Goal: Task Accomplishment & Management: Complete application form

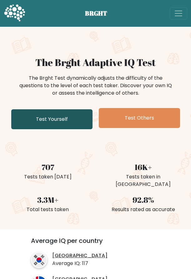
click at [52, 115] on link "Test Yourself" at bounding box center [51, 119] width 81 height 20
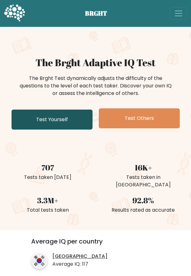
click at [78, 118] on link "Test Yourself" at bounding box center [52, 119] width 81 height 20
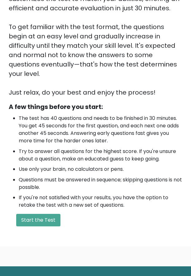
scroll to position [167, 0]
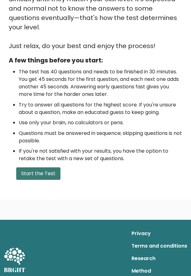
click at [49, 167] on button "Start the Test" at bounding box center [38, 173] width 44 height 12
drag, startPoint x: 43, startPoint y: 156, endPoint x: 47, endPoint y: 156, distance: 4.1
click at [44, 167] on button "Start the Test" at bounding box center [38, 173] width 44 height 12
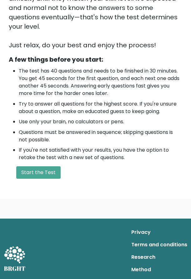
scroll to position [173, 0]
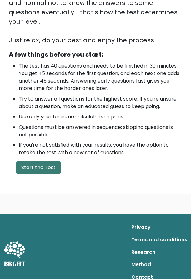
click at [45, 162] on button "Start the Test" at bounding box center [38, 168] width 44 height 12
click at [42, 162] on button "Start the Test" at bounding box center [38, 168] width 44 height 12
click at [31, 162] on button "Start the Test" at bounding box center [38, 168] width 44 height 12
click at [42, 162] on button "Start the Test" at bounding box center [38, 168] width 44 height 12
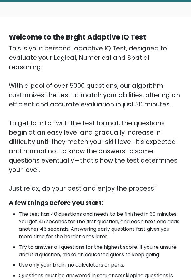
scroll to position [0, 0]
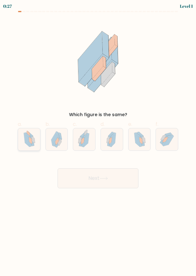
click at [27, 143] on icon at bounding box center [27, 140] width 6 height 14
click at [98, 142] on input "a." at bounding box center [98, 140] width 0 height 4
radio input "true"
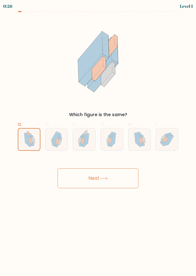
click at [85, 184] on button "Next" at bounding box center [98, 178] width 81 height 20
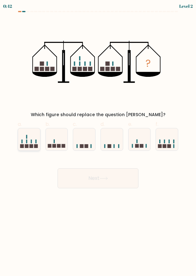
click at [22, 141] on rect at bounding box center [22, 141] width 1 height 4
click at [98, 141] on input "a." at bounding box center [98, 140] width 0 height 4
radio input "true"
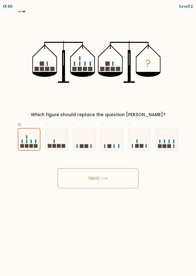
click at [97, 176] on button "Next" at bounding box center [98, 178] width 81 height 20
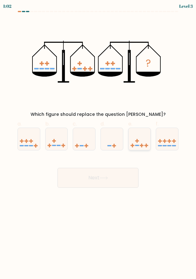
click at [139, 140] on icon at bounding box center [140, 139] width 22 height 18
click at [98, 140] on input "e." at bounding box center [98, 142] width 0 height 4
radio input "true"
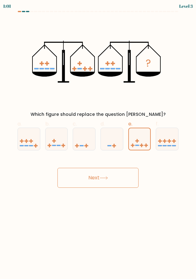
click at [118, 173] on button "Next" at bounding box center [97, 178] width 81 height 20
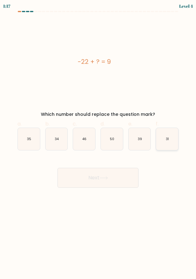
click at [168, 141] on text "31" at bounding box center [167, 139] width 3 height 5
click at [98, 141] on input "f. 31" at bounding box center [98, 142] width 0 height 4
radio input "true"
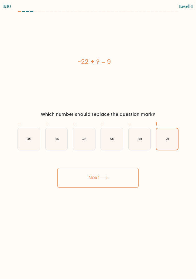
click at [130, 172] on button "Next" at bounding box center [97, 178] width 81 height 20
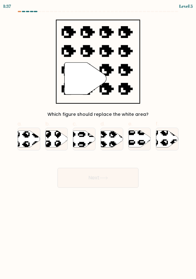
click at [179, 268] on body "1:37 Level 5" at bounding box center [98, 139] width 196 height 279
click at [101, 141] on icon at bounding box center [112, 139] width 22 height 17
click at [98, 141] on input "d." at bounding box center [98, 142] width 0 height 4
radio input "true"
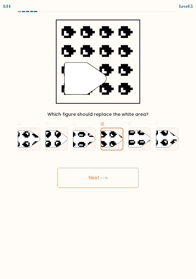
click at [118, 178] on button "Next" at bounding box center [97, 178] width 81 height 20
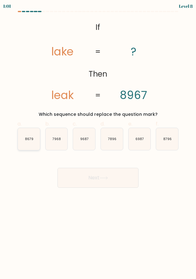
click at [36, 137] on icon "8679" at bounding box center [29, 139] width 22 height 22
click at [98, 140] on input "a. 8679" at bounding box center [98, 142] width 0 height 4
radio input "true"
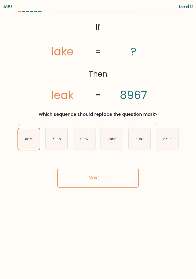
click at [111, 175] on button "Next" at bounding box center [97, 178] width 81 height 20
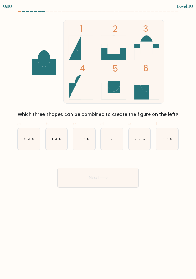
click at [113, 237] on body "0:16 Level 10" at bounding box center [98, 139] width 196 height 279
click at [141, 140] on text "2-3-5" at bounding box center [139, 139] width 10 height 5
click at [98, 140] on input "e. 2-3-5" at bounding box center [98, 142] width 0 height 4
radio input "true"
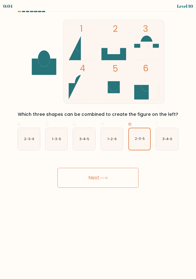
click at [124, 176] on button "Next" at bounding box center [97, 178] width 81 height 20
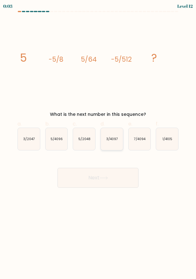
click at [109, 132] on icon "3/4097" at bounding box center [112, 139] width 22 height 22
click at [98, 140] on input "d. 3/4097" at bounding box center [98, 142] width 0 height 4
radio input "true"
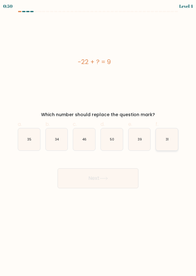
click at [166, 141] on text "31" at bounding box center [167, 139] width 3 height 5
click at [99, 141] on input "f. 31" at bounding box center [98, 140] width 0 height 4
radio input "true"
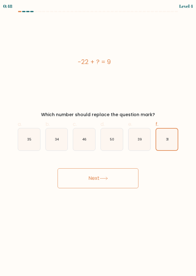
click at [121, 170] on button "Next" at bounding box center [98, 178] width 81 height 20
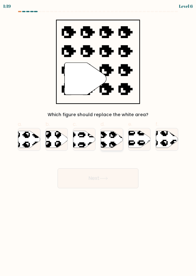
click at [112, 139] on icon at bounding box center [112, 139] width 22 height 17
click at [99, 139] on input "d." at bounding box center [98, 140] width 0 height 4
radio input "true"
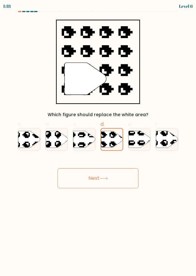
click at [111, 173] on button "Next" at bounding box center [98, 178] width 81 height 20
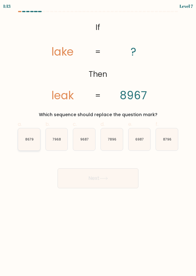
drag, startPoint x: 193, startPoint y: 258, endPoint x: 34, endPoint y: 141, distance: 197.3
click at [34, 141] on icon "8679" at bounding box center [29, 139] width 22 height 22
click at [98, 141] on input "a. 8679" at bounding box center [98, 140] width 0 height 4
radio input "true"
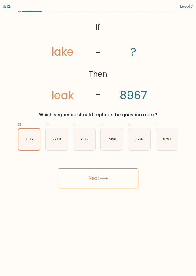
click at [95, 181] on button "Next" at bounding box center [98, 178] width 81 height 20
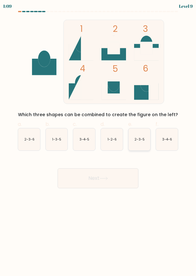
click at [142, 139] on text "2-3-5" at bounding box center [140, 139] width 10 height 5
click at [99, 139] on input "e. 2-3-5" at bounding box center [98, 140] width 0 height 4
radio input "true"
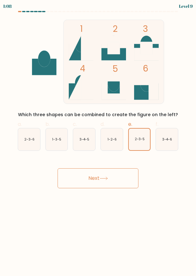
click at [112, 179] on button "Next" at bounding box center [98, 178] width 81 height 20
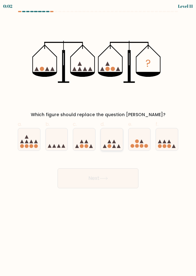
click at [115, 146] on icon at bounding box center [114, 146] width 4 height 4
click at [99, 142] on input "d." at bounding box center [98, 140] width 0 height 4
radio input "true"
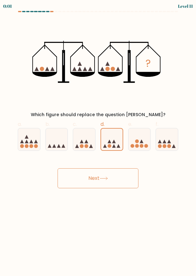
click at [110, 176] on button "Next" at bounding box center [98, 178] width 81 height 20
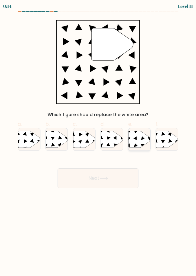
click at [133, 143] on icon at bounding box center [140, 139] width 22 height 17
click at [99, 142] on input "e." at bounding box center [98, 140] width 0 height 4
radio input "true"
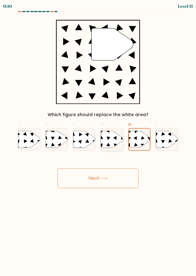
click at [114, 144] on icon at bounding box center [112, 139] width 22 height 17
click at [99, 142] on input "d." at bounding box center [98, 140] width 0 height 4
radio input "true"
click at [114, 177] on button "Next" at bounding box center [98, 178] width 81 height 20
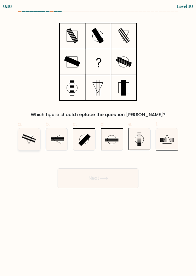
click at [23, 138] on rect at bounding box center [24, 136] width 2 height 4
click at [98, 138] on input "a." at bounding box center [98, 140] width 0 height 4
radio input "true"
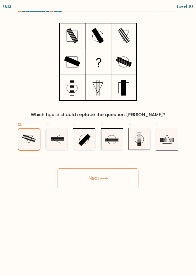
click at [96, 178] on button "Next" at bounding box center [98, 178] width 81 height 20
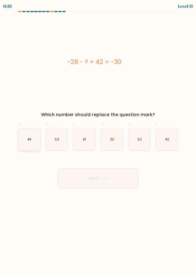
click at [32, 140] on icon "44" at bounding box center [29, 139] width 22 height 22
click at [98, 140] on input "a. 44" at bounding box center [98, 140] width 0 height 4
radio input "true"
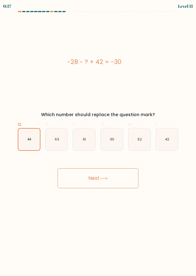
click at [108, 177] on icon at bounding box center [104, 178] width 8 height 3
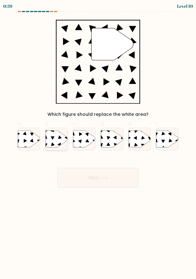
click at [52, 142] on icon at bounding box center [57, 139] width 22 height 17
click at [98, 142] on input "b." at bounding box center [98, 142] width 0 height 4
radio input "true"
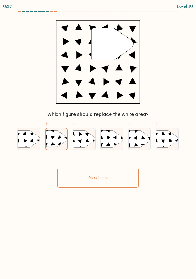
click at [86, 181] on button "Next" at bounding box center [97, 178] width 81 height 20
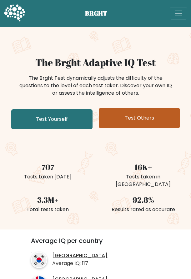
click at [124, 119] on link "Test Others" at bounding box center [139, 118] width 81 height 20
